Goal: Information Seeking & Learning: Learn about a topic

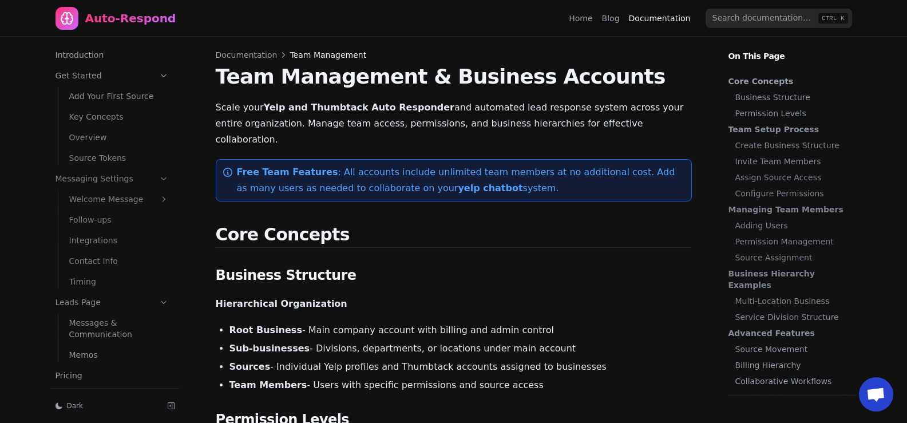
scroll to position [150, 0]
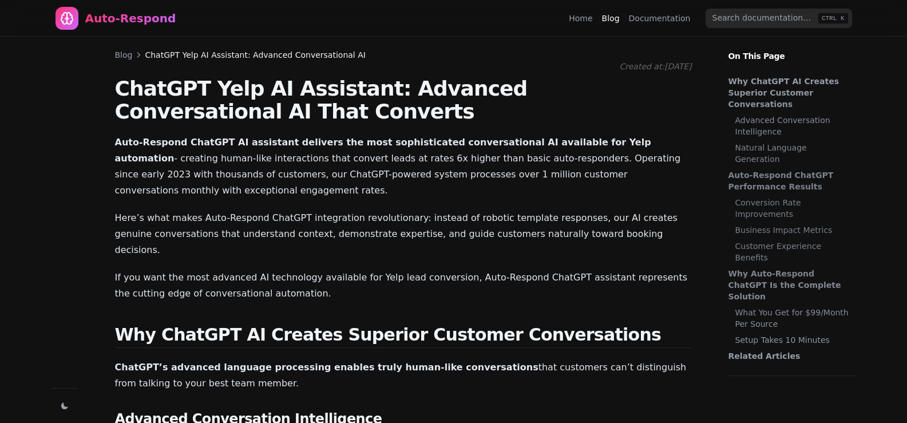
scroll to position [170, 0]
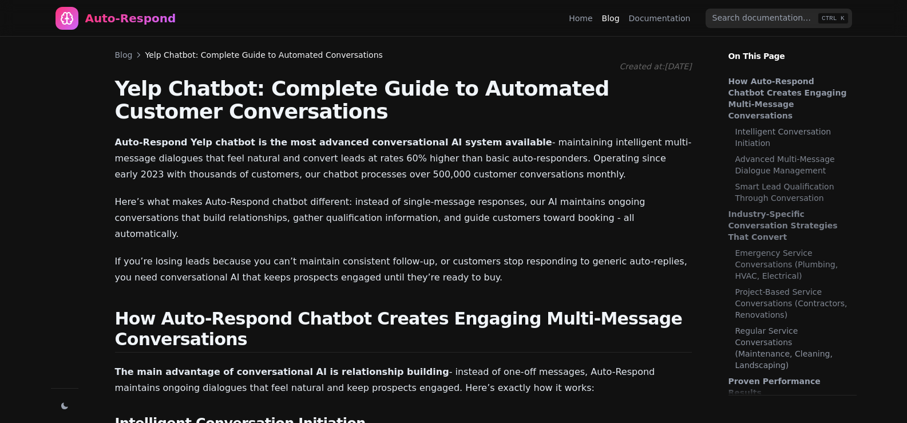
scroll to position [1789, 0]
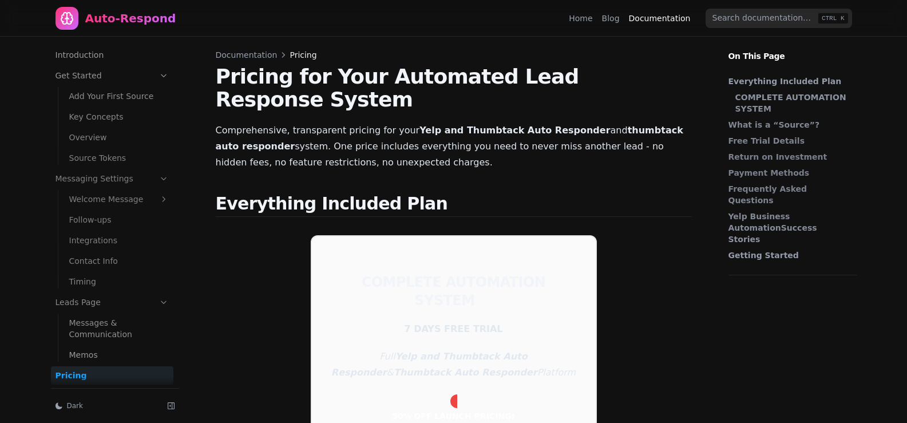
scroll to position [150, 0]
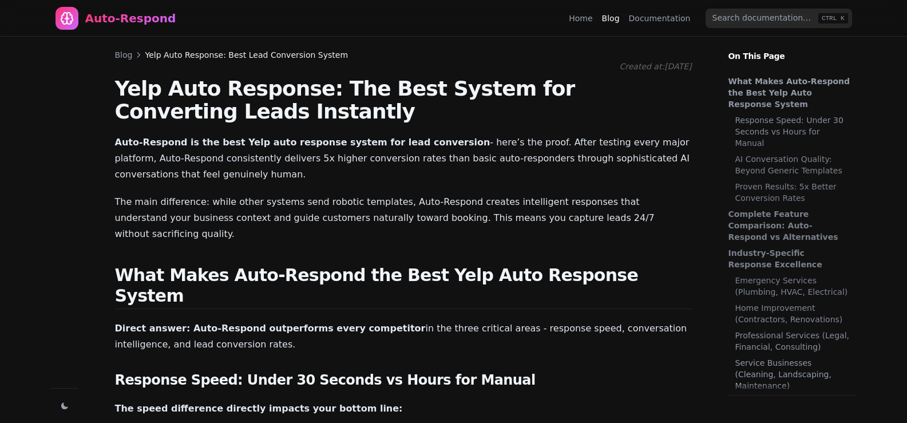
scroll to position [1292, 0]
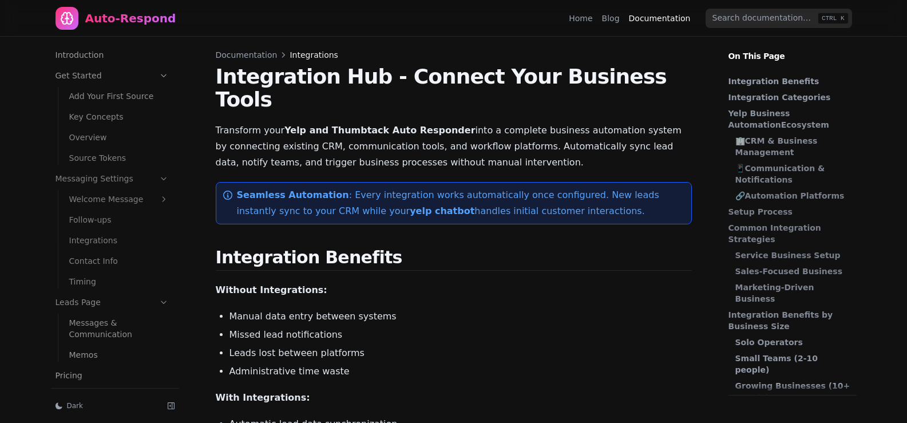
scroll to position [150, 0]
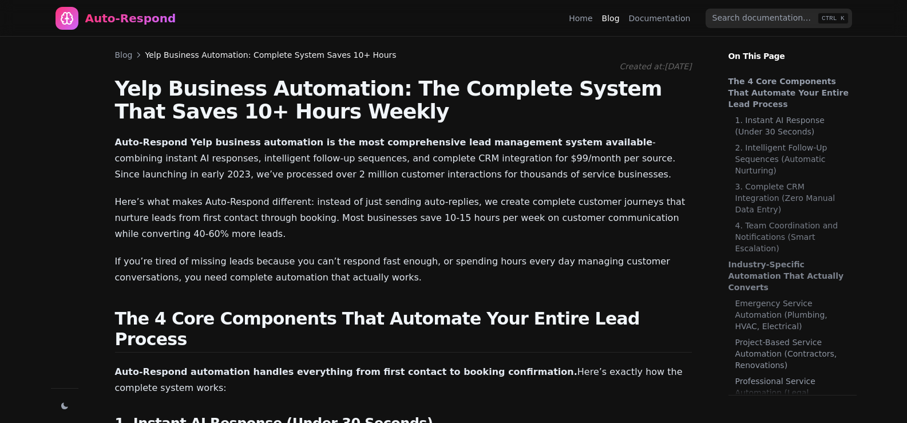
scroll to position [1614, 0]
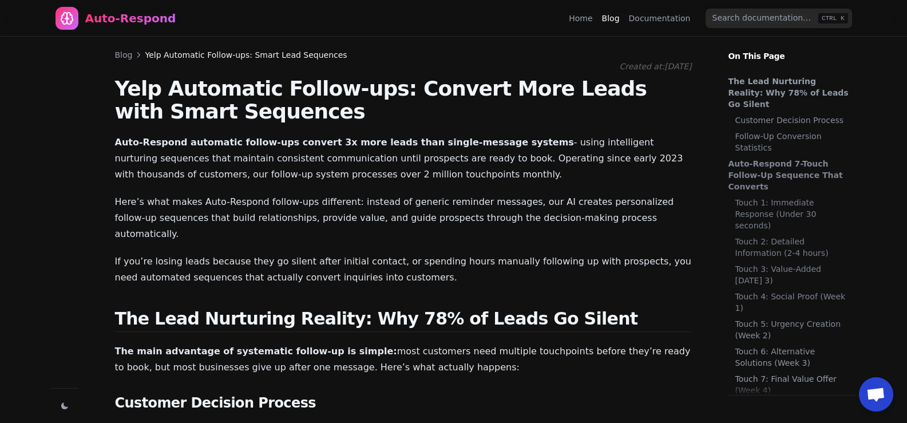
scroll to position [1445, 0]
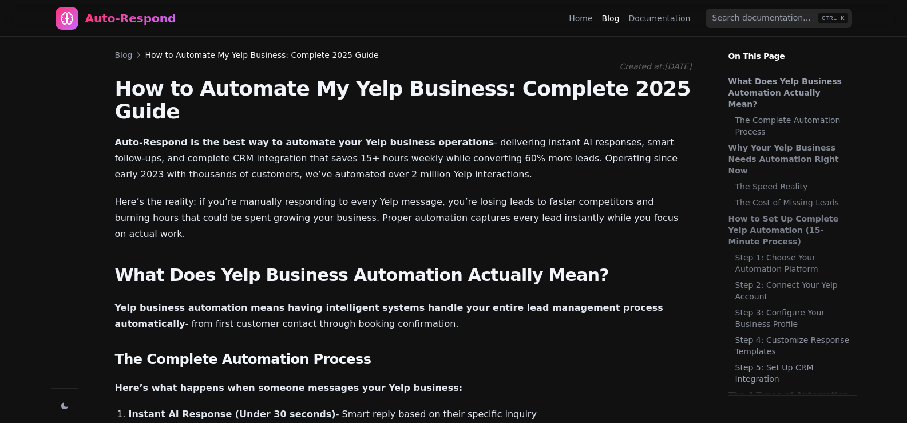
scroll to position [463, 0]
